Goal: Check status

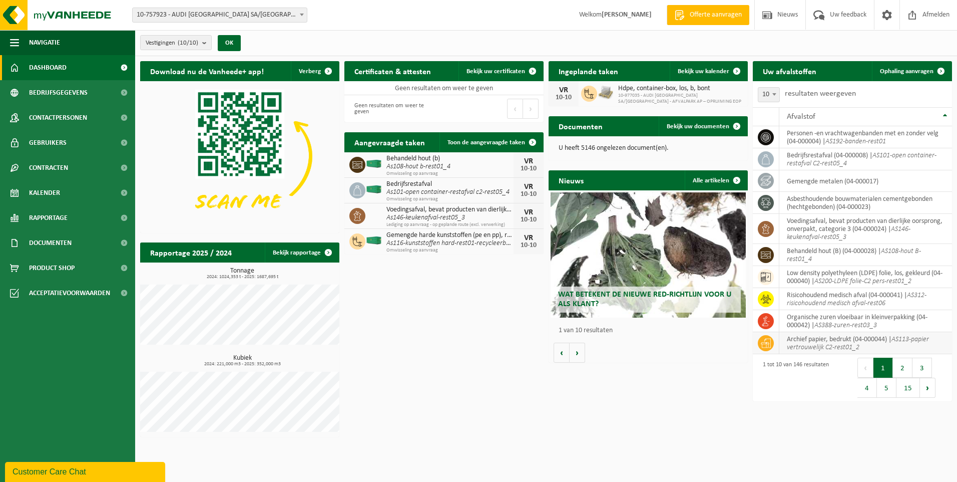
click at [818, 343] on icon "AS113-papier vertrouwelijk C2-rest01_2" at bounding box center [858, 343] width 142 height 16
click at [61, 244] on span "Documenten" at bounding box center [50, 242] width 43 height 25
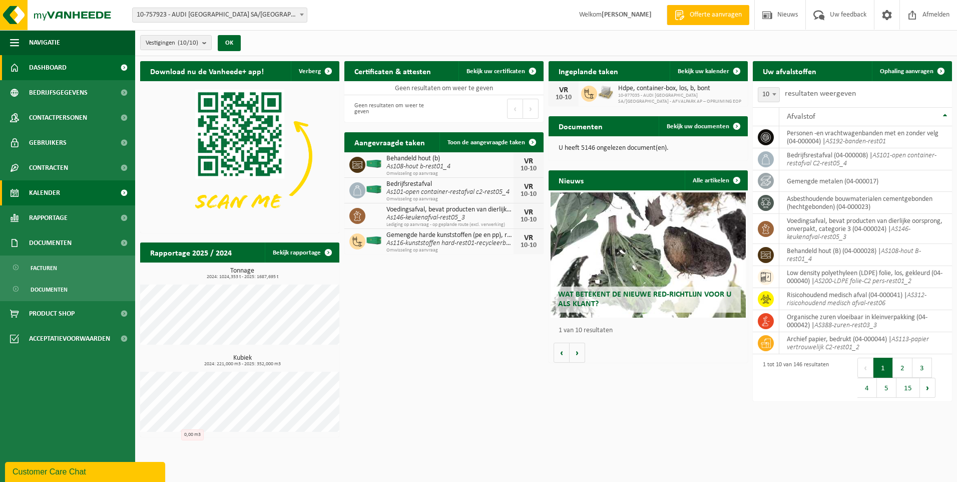
click at [58, 193] on span "Kalender" at bounding box center [44, 192] width 31 height 25
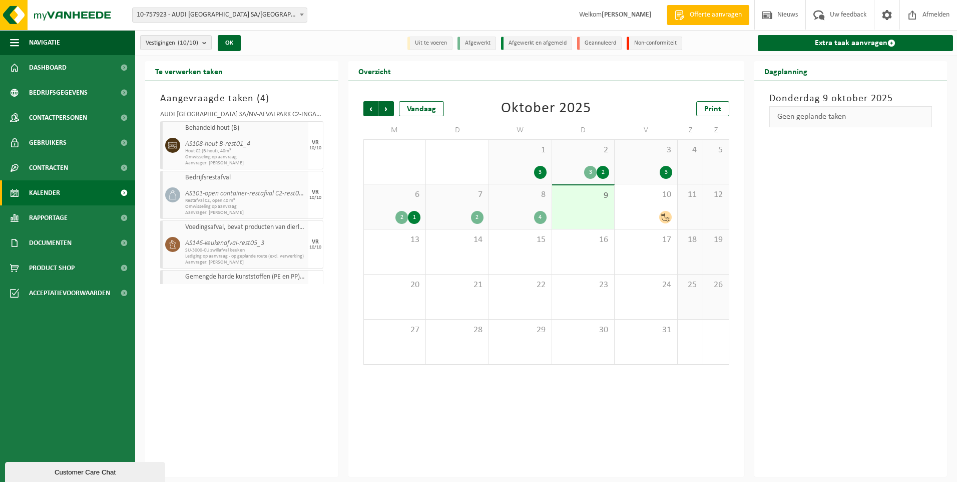
click at [512, 211] on div "4" at bounding box center [520, 217] width 53 height 13
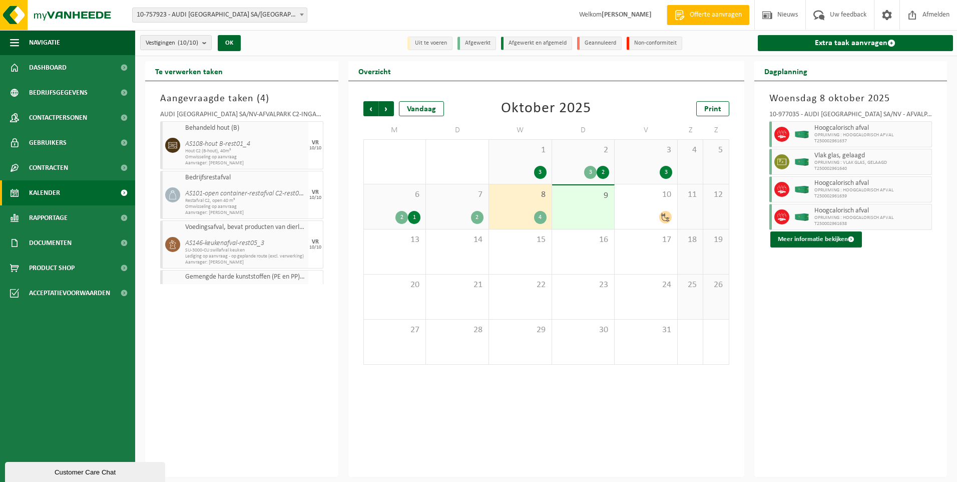
click at [579, 208] on div "9" at bounding box center [583, 207] width 63 height 44
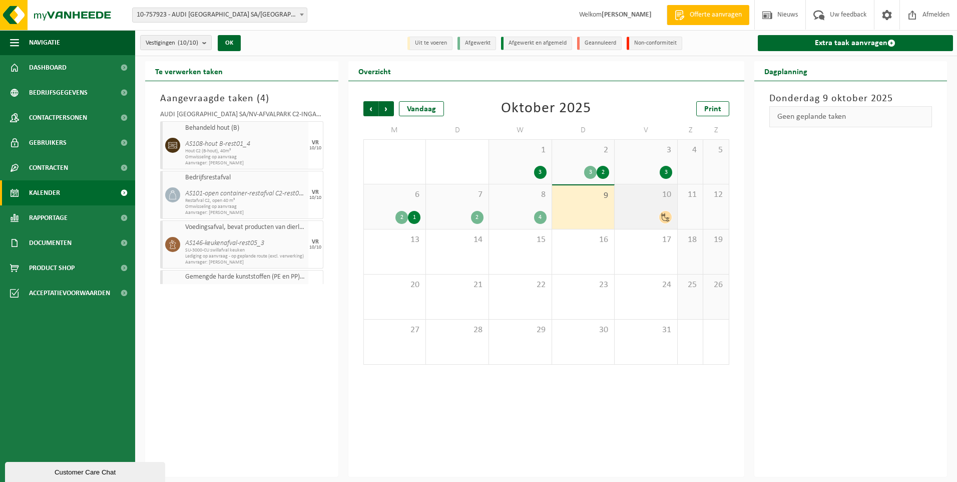
click at [621, 203] on div "10" at bounding box center [646, 206] width 63 height 45
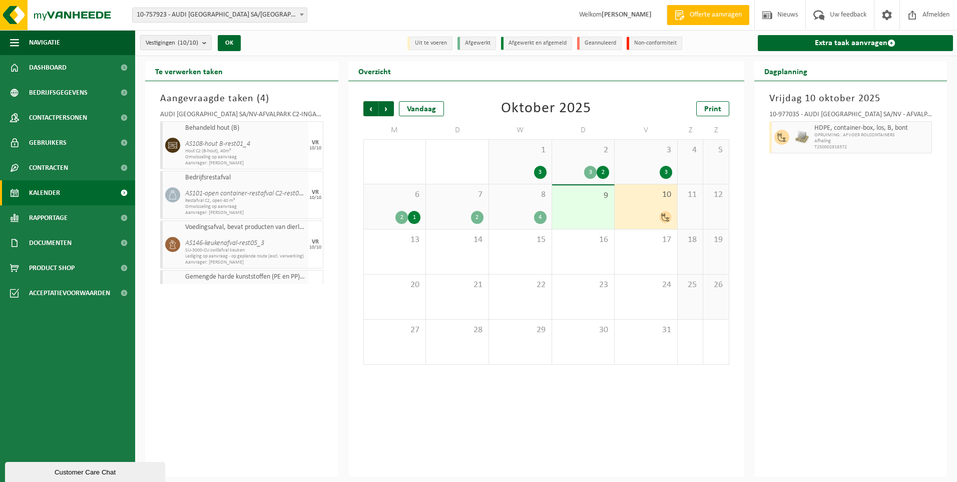
click at [879, 132] on span "OPRUIMING : AFVOER ROLCONTAINERS" at bounding box center [871, 135] width 115 height 6
click at [851, 126] on span "HDPE, container-box, los, B, bont" at bounding box center [871, 128] width 115 height 8
click at [842, 113] on div "10-977035 - AUDI [GEOGRAPHIC_DATA] SA/NV - AFVALPARK AP – OPRUIMING EOP - VORST" at bounding box center [850, 116] width 163 height 10
